Goal: Navigation & Orientation: Find specific page/section

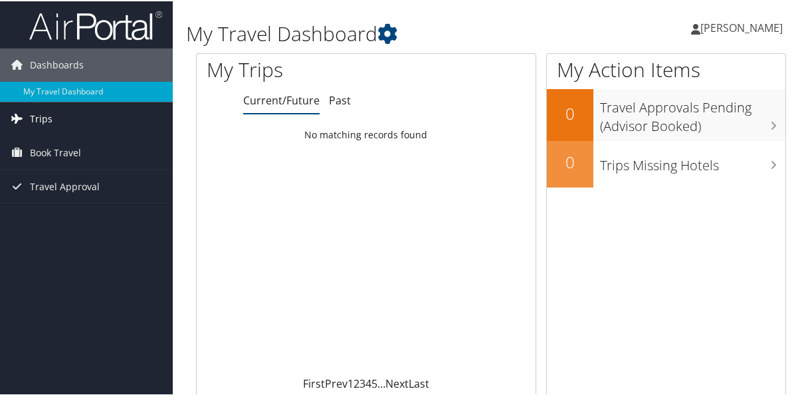
click at [50, 118] on span "Trips" at bounding box center [41, 117] width 23 height 33
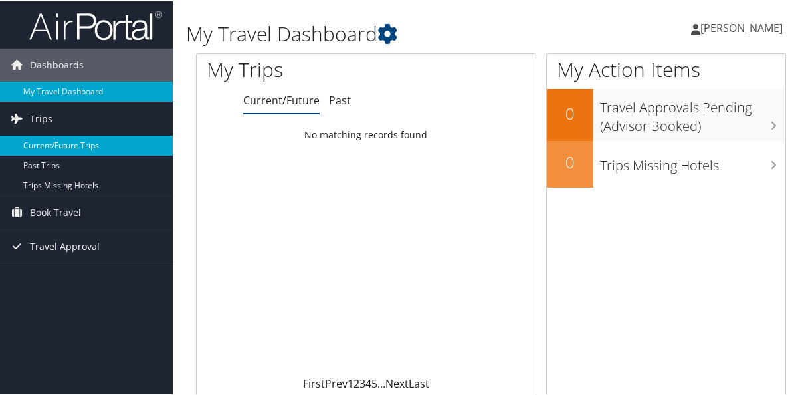
click at [50, 144] on link "Current/Future Trips" at bounding box center [86, 144] width 173 height 20
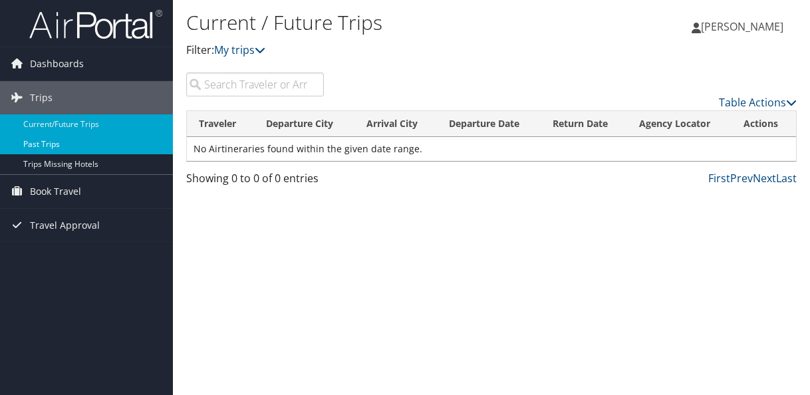
click at [52, 140] on link "Past Trips" at bounding box center [86, 144] width 173 height 20
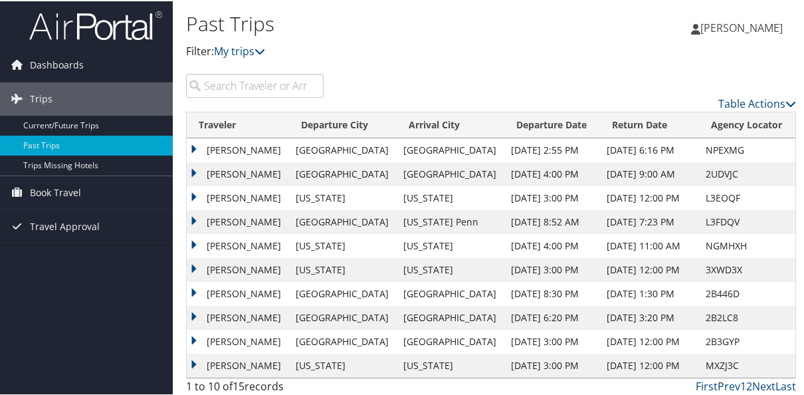
scroll to position [5, 0]
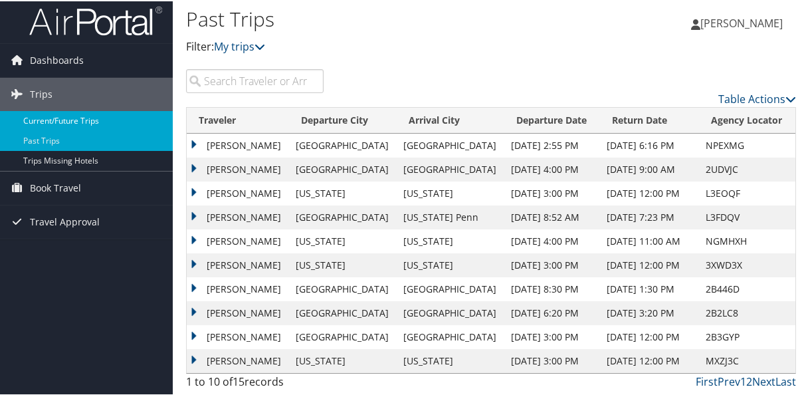
click at [68, 117] on link "Current/Future Trips" at bounding box center [86, 120] width 173 height 20
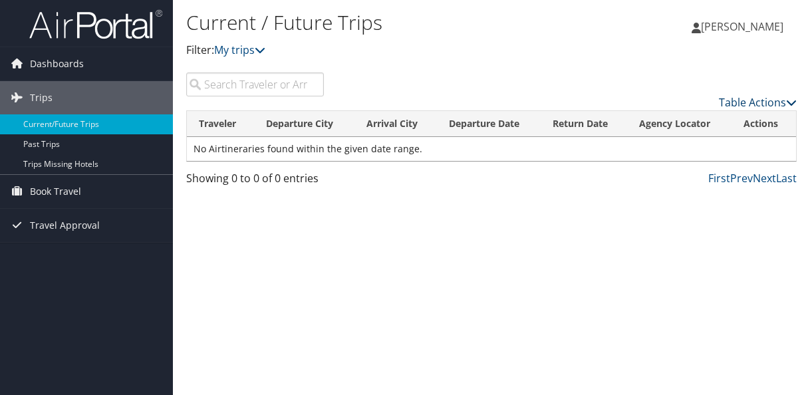
click at [793, 100] on icon at bounding box center [791, 102] width 11 height 11
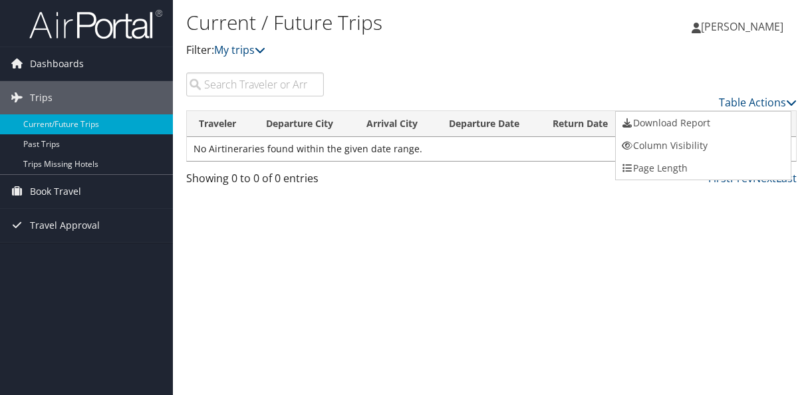
click at [681, 61] on div at bounding box center [405, 197] width 810 height 395
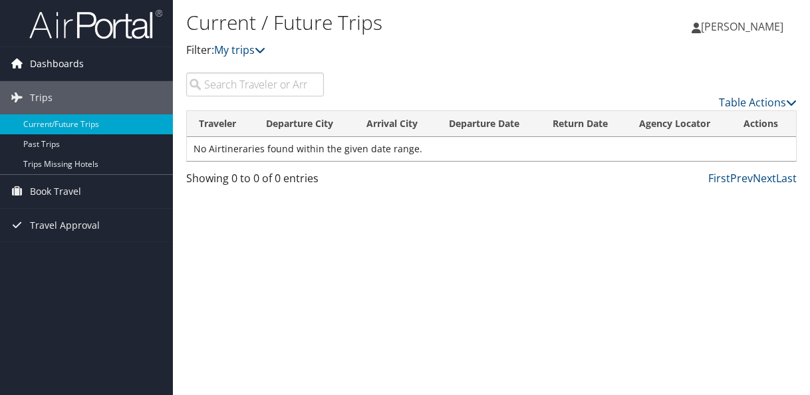
click at [55, 68] on span "Dashboards" at bounding box center [57, 63] width 54 height 33
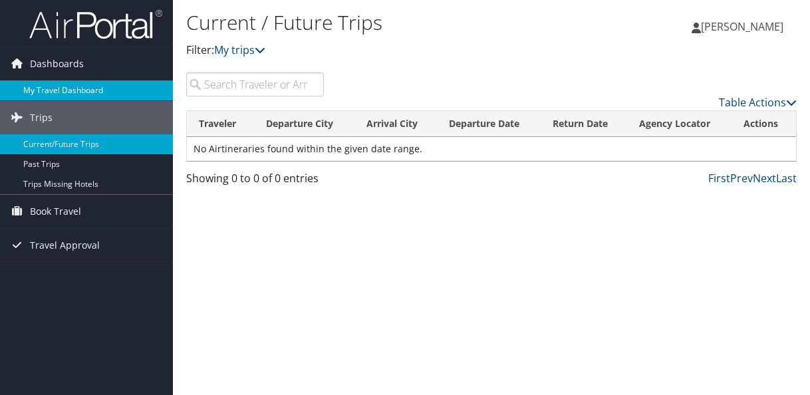
click at [60, 94] on link "My Travel Dashboard" at bounding box center [86, 90] width 173 height 20
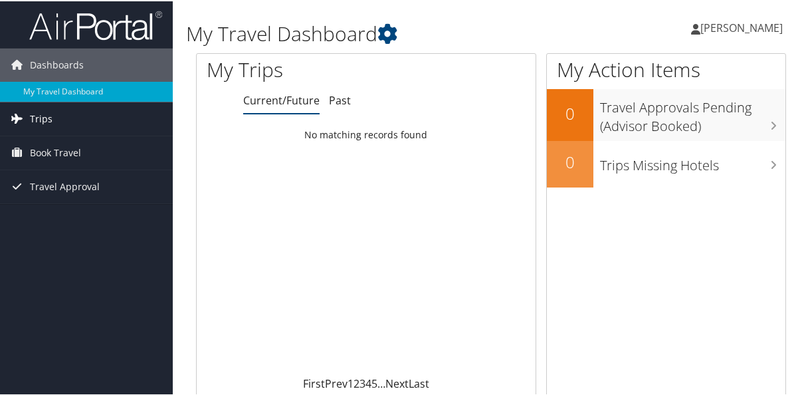
click at [42, 114] on span "Trips" at bounding box center [41, 117] width 23 height 33
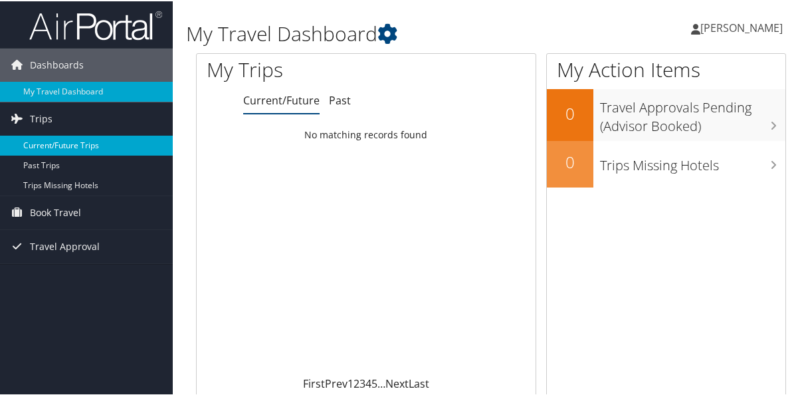
click at [57, 146] on link "Current/Future Trips" at bounding box center [86, 144] width 173 height 20
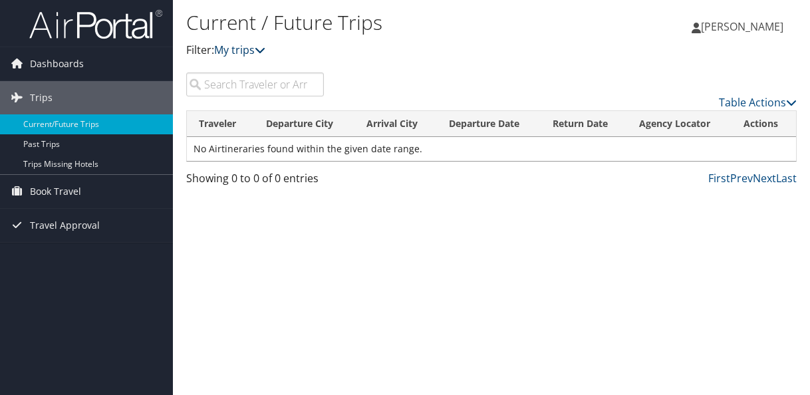
click at [259, 53] on link "My trips" at bounding box center [239, 50] width 51 height 15
click at [261, 51] on icon at bounding box center [260, 50] width 11 height 11
click at [233, 51] on link "My trips" at bounding box center [239, 50] width 51 height 15
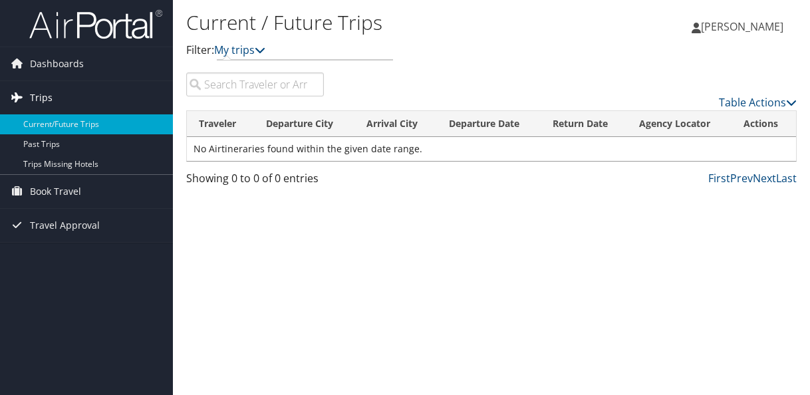
click at [51, 97] on span "Trips" at bounding box center [41, 97] width 23 height 33
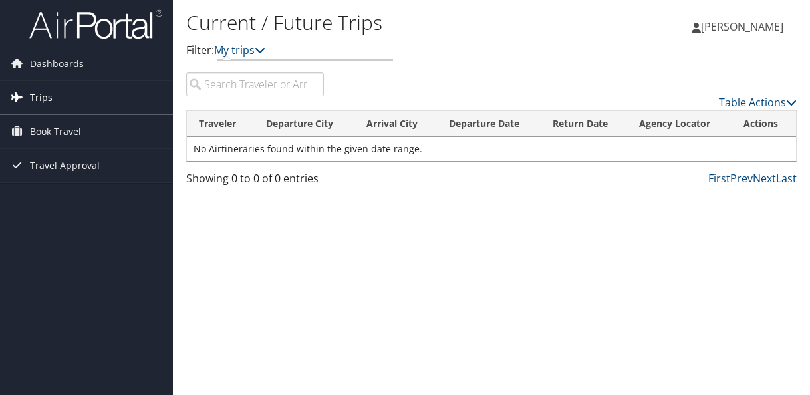
click at [34, 96] on span "Trips" at bounding box center [41, 97] width 23 height 33
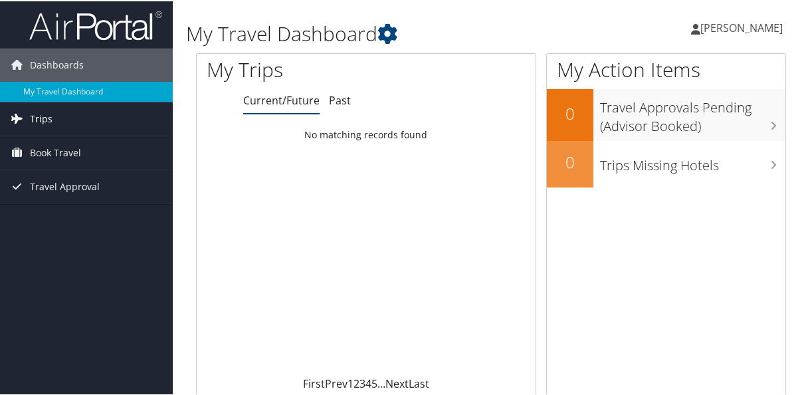
click at [47, 117] on span "Trips" at bounding box center [41, 117] width 23 height 33
click at [396, 38] on icon at bounding box center [388, 33] width 20 height 20
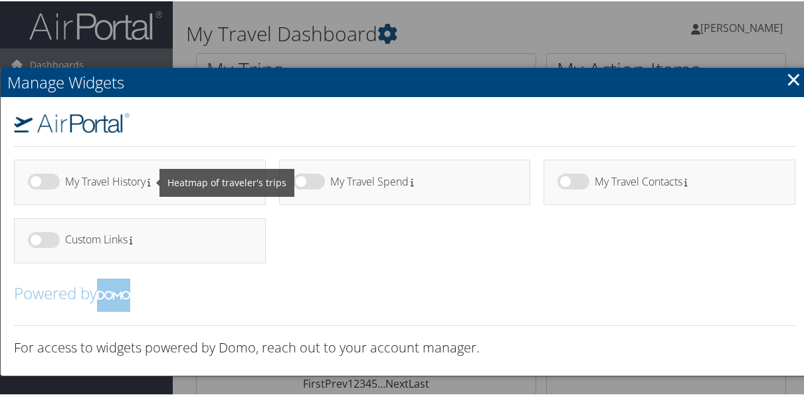
click at [151, 186] on small at bounding box center [148, 181] width 5 height 12
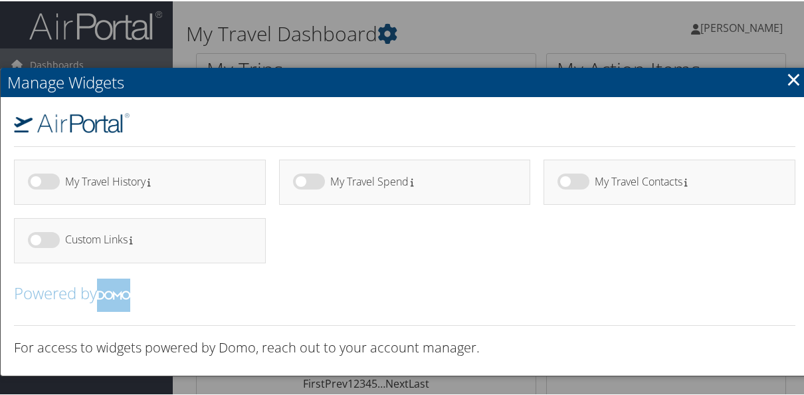
click at [33, 179] on label at bounding box center [44, 180] width 32 height 16
click at [35, 179] on input "checkbox" at bounding box center [39, 182] width 9 height 9
checkbox input "true"
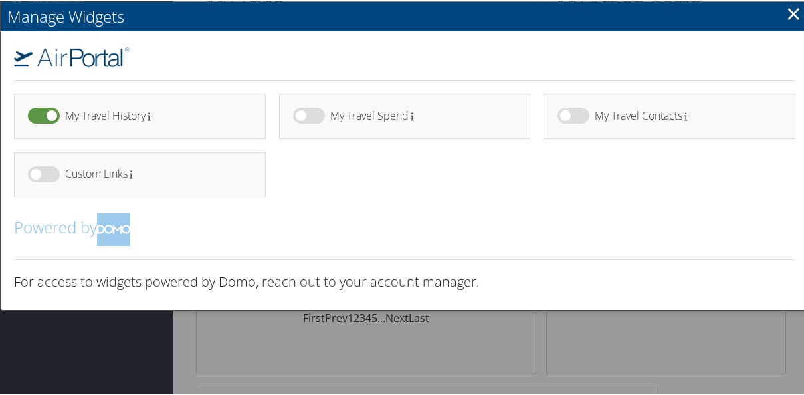
scroll to position [63, 0]
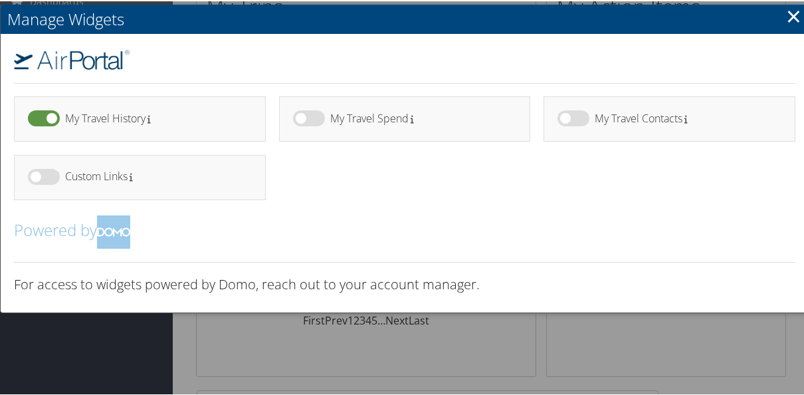
click at [787, 21] on link "×" at bounding box center [794, 14] width 15 height 27
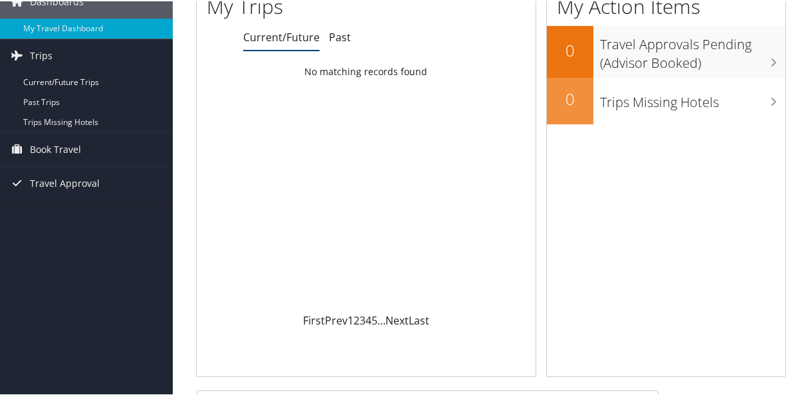
scroll to position [0, 0]
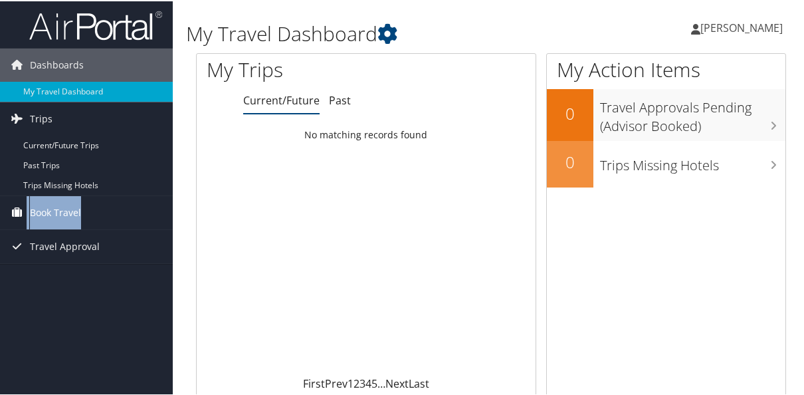
click at [48, 204] on span "Book Travel" at bounding box center [55, 211] width 51 height 33
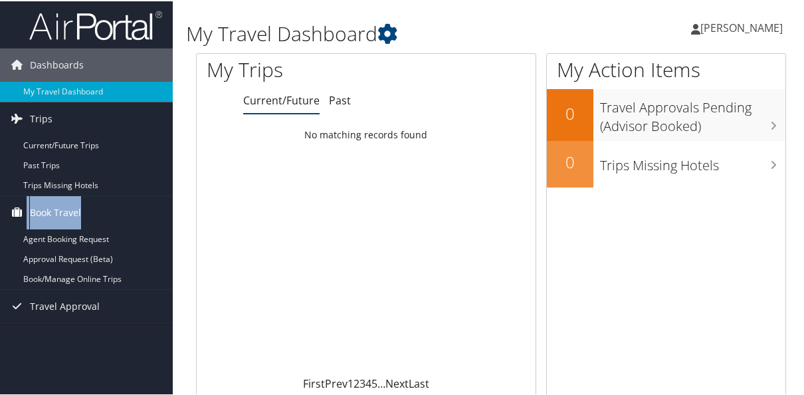
click at [144, 227] on link "Book Travel" at bounding box center [86, 211] width 173 height 33
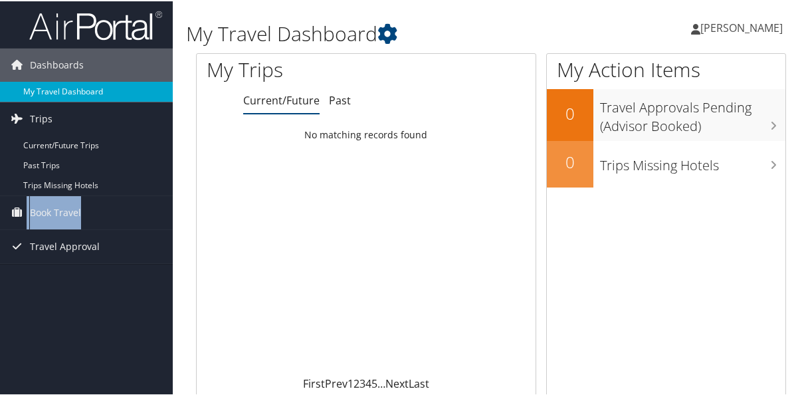
click at [74, 89] on link "My Travel Dashboard" at bounding box center [86, 90] width 173 height 20
